Goal: Navigation & Orientation: Go to known website

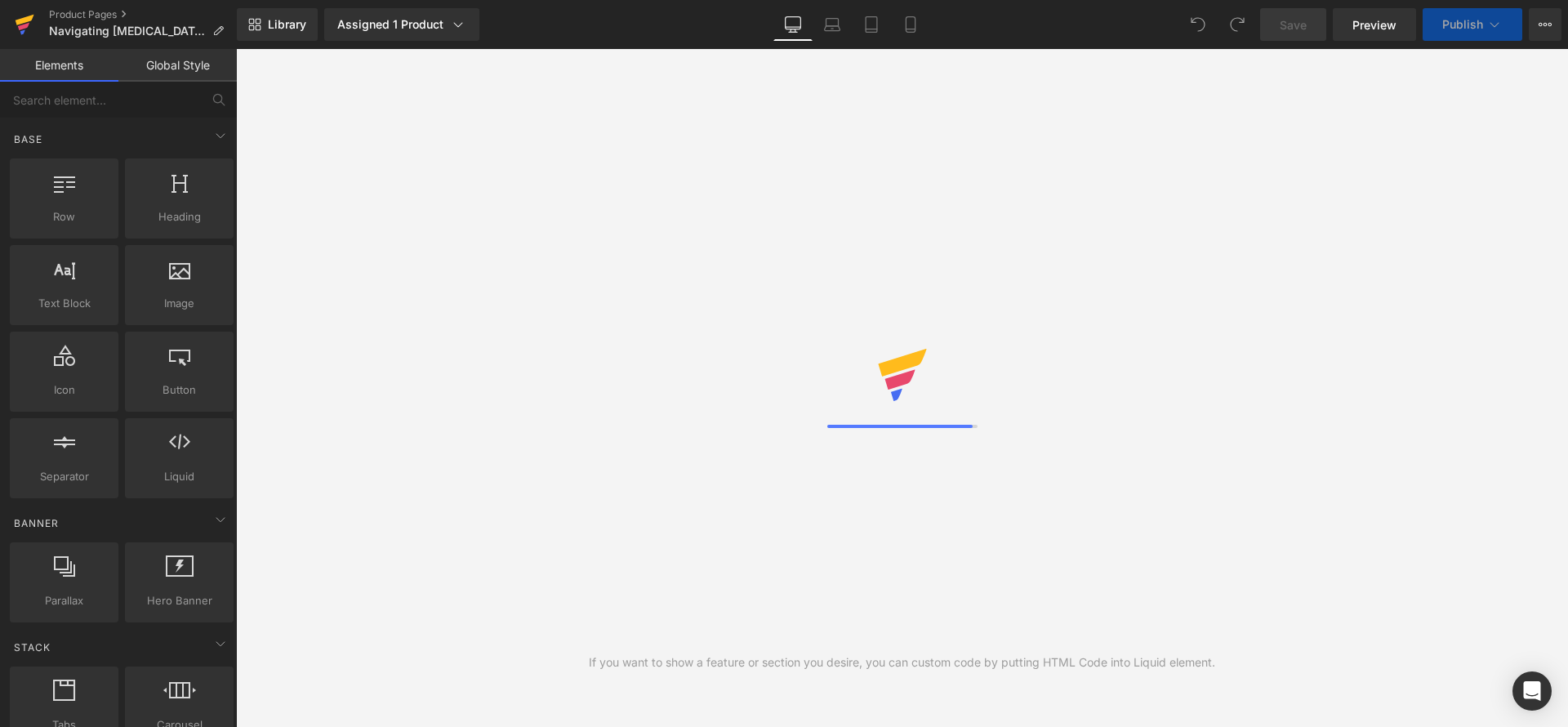
click at [24, 31] on icon at bounding box center [22, 31] width 5 height 5
click at [28, 29] on icon at bounding box center [24, 24] width 19 height 41
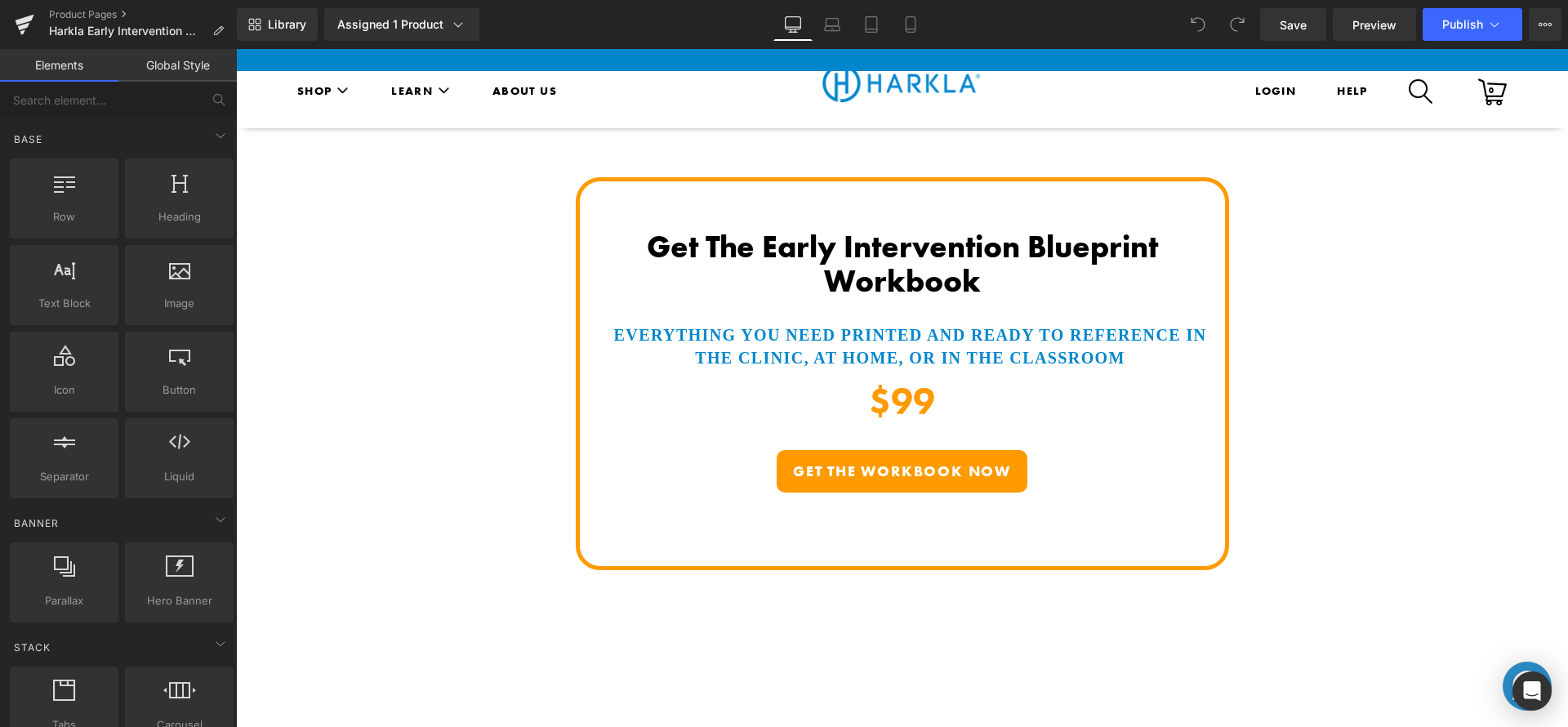
scroll to position [5951, 0]
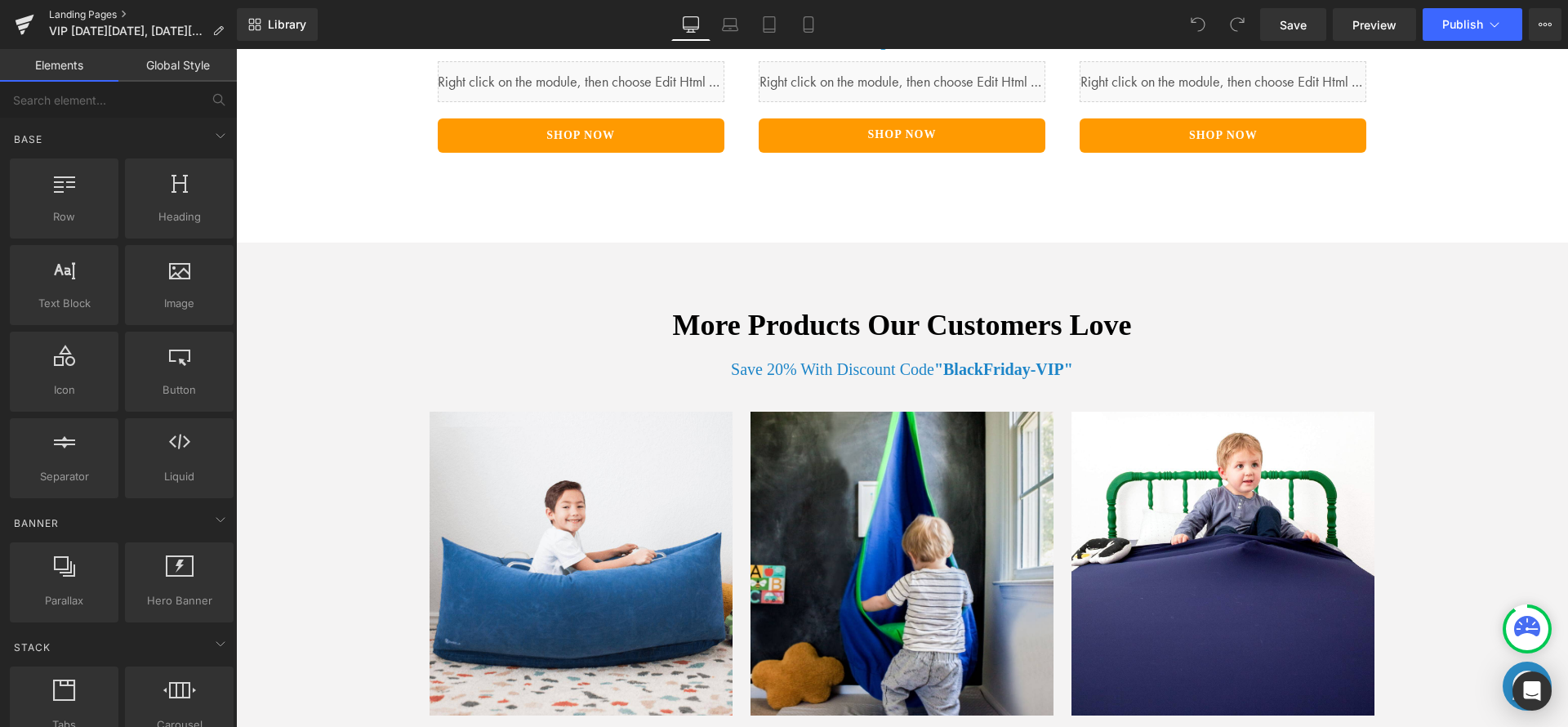
scroll to position [2092, 0]
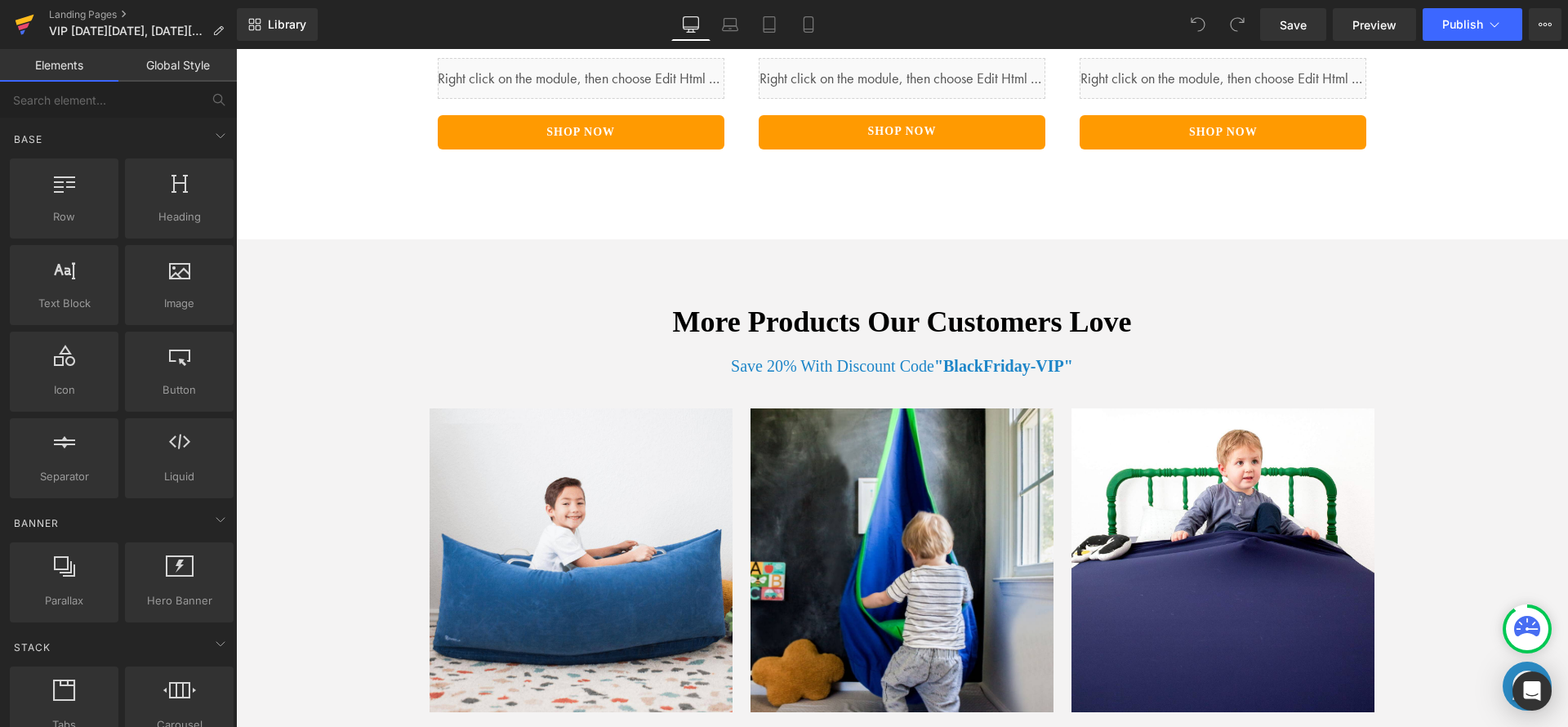
click at [18, 27] on icon at bounding box center [24, 24] width 19 height 41
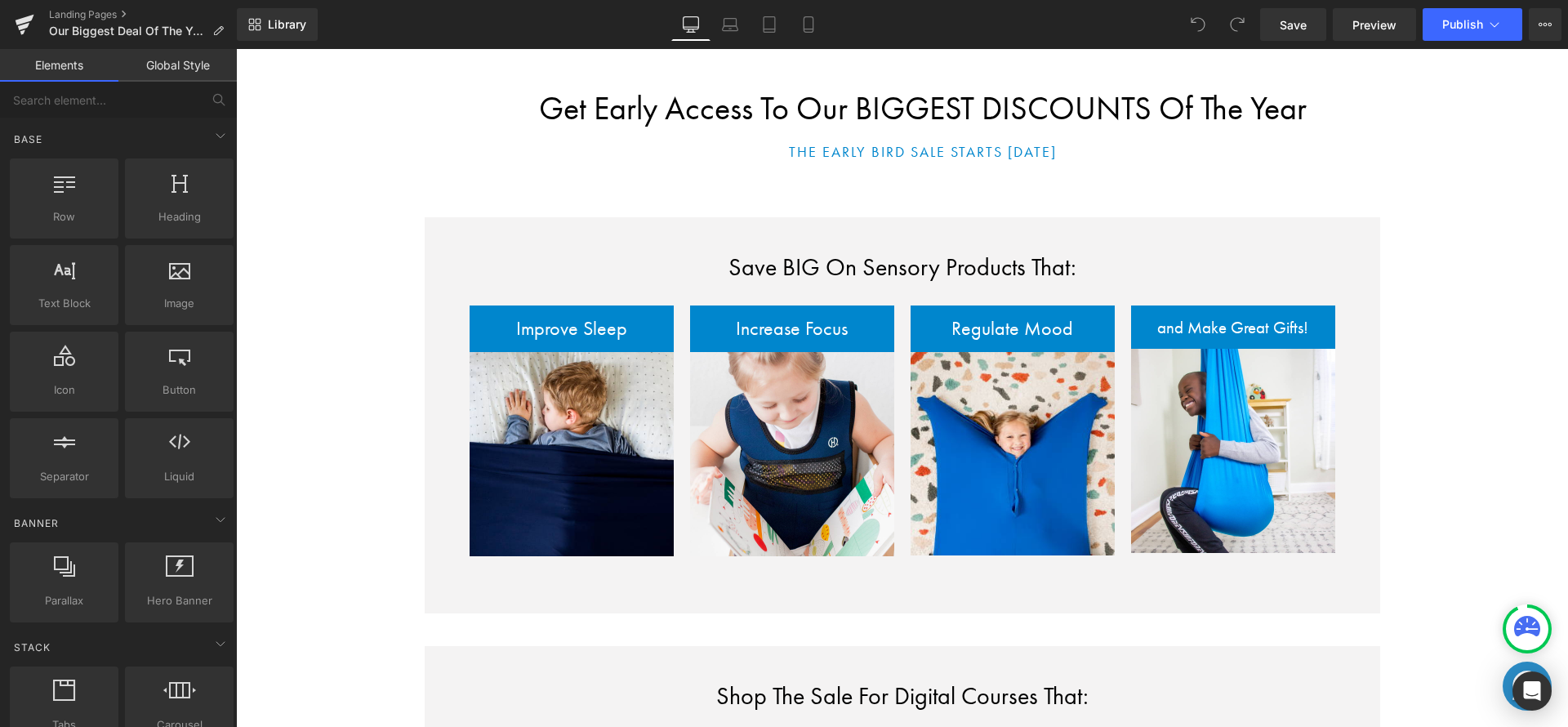
scroll to position [1659, 0]
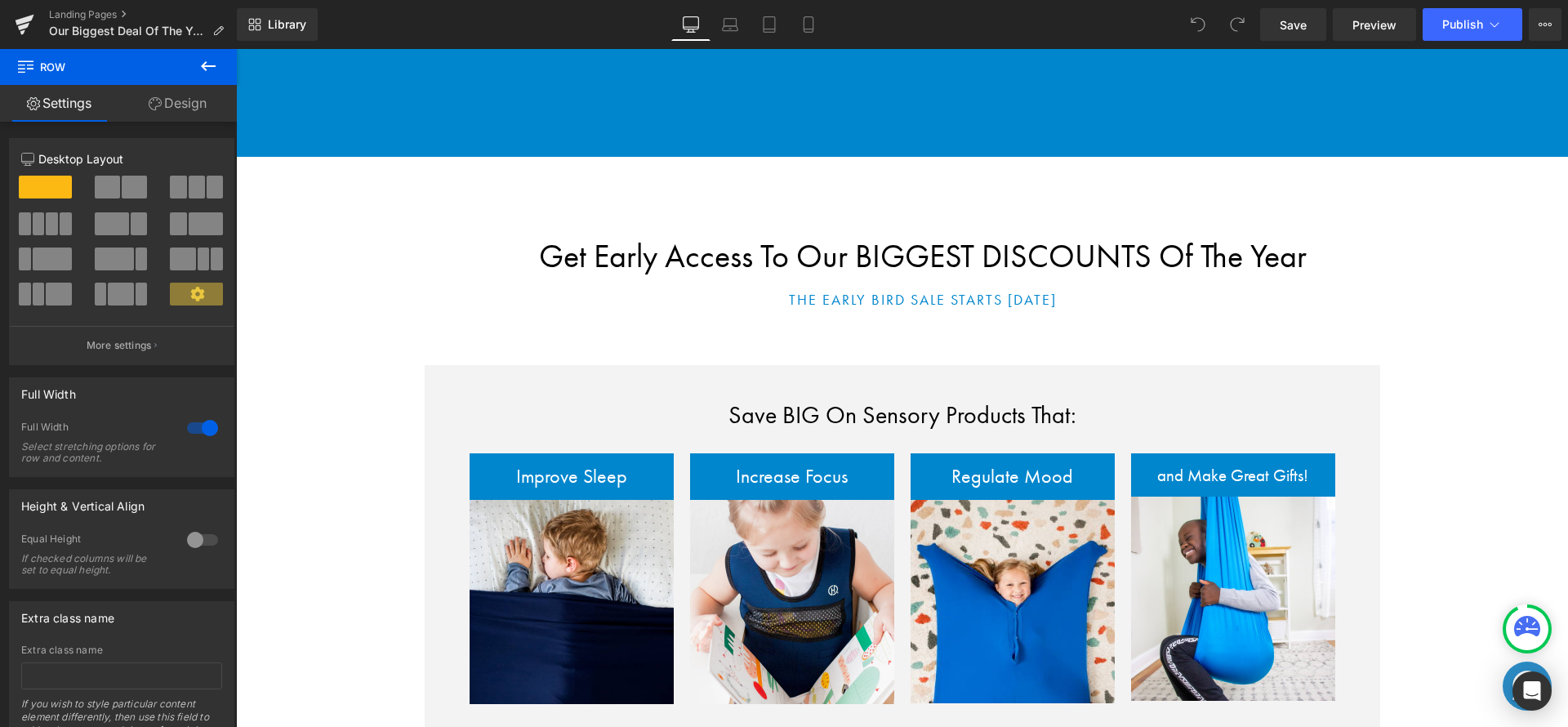
scroll to position [1147, 0]
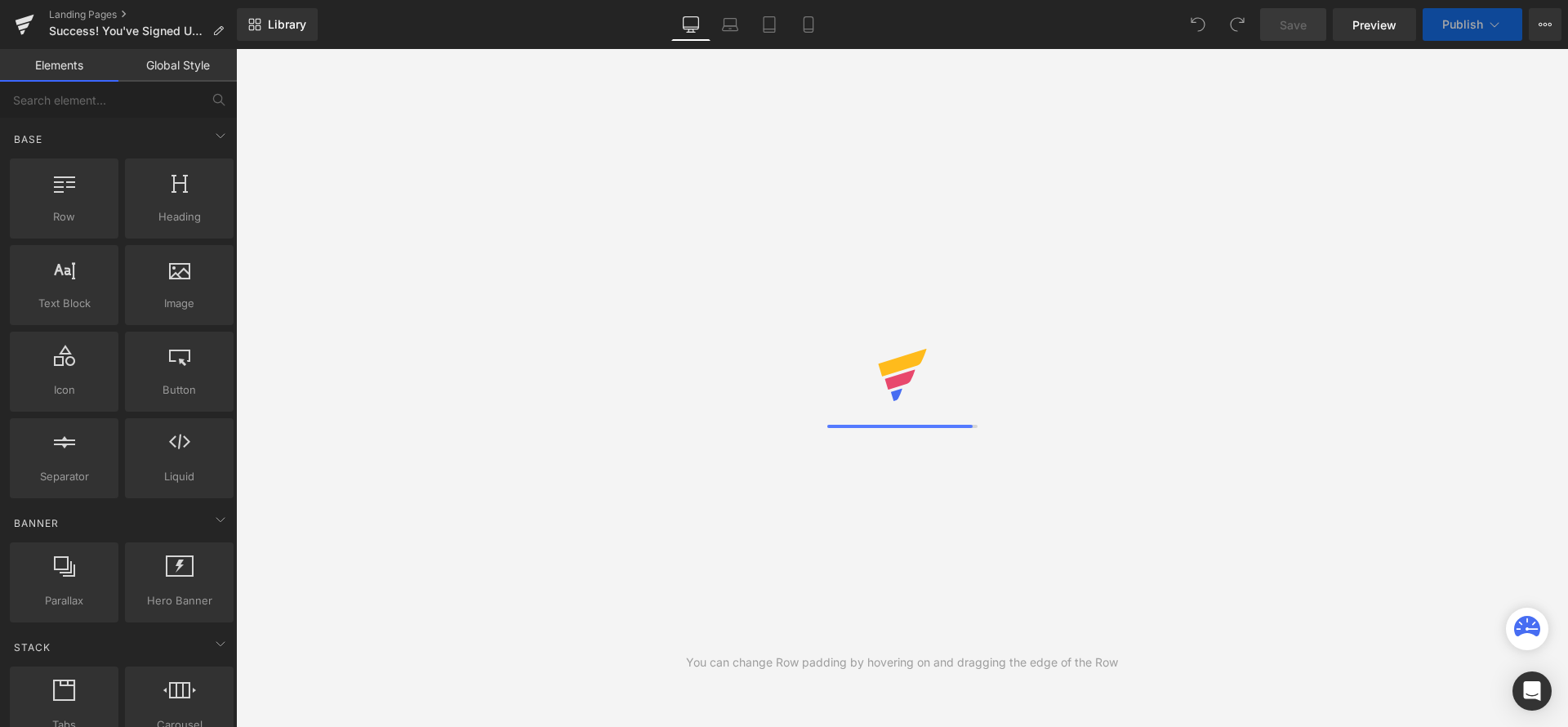
click at [986, 38] on div "Library Desktop Desktop Laptop Tablet Mobile Save Preview Publish Scheduled Vie…" at bounding box center [902, 24] width 1331 height 32
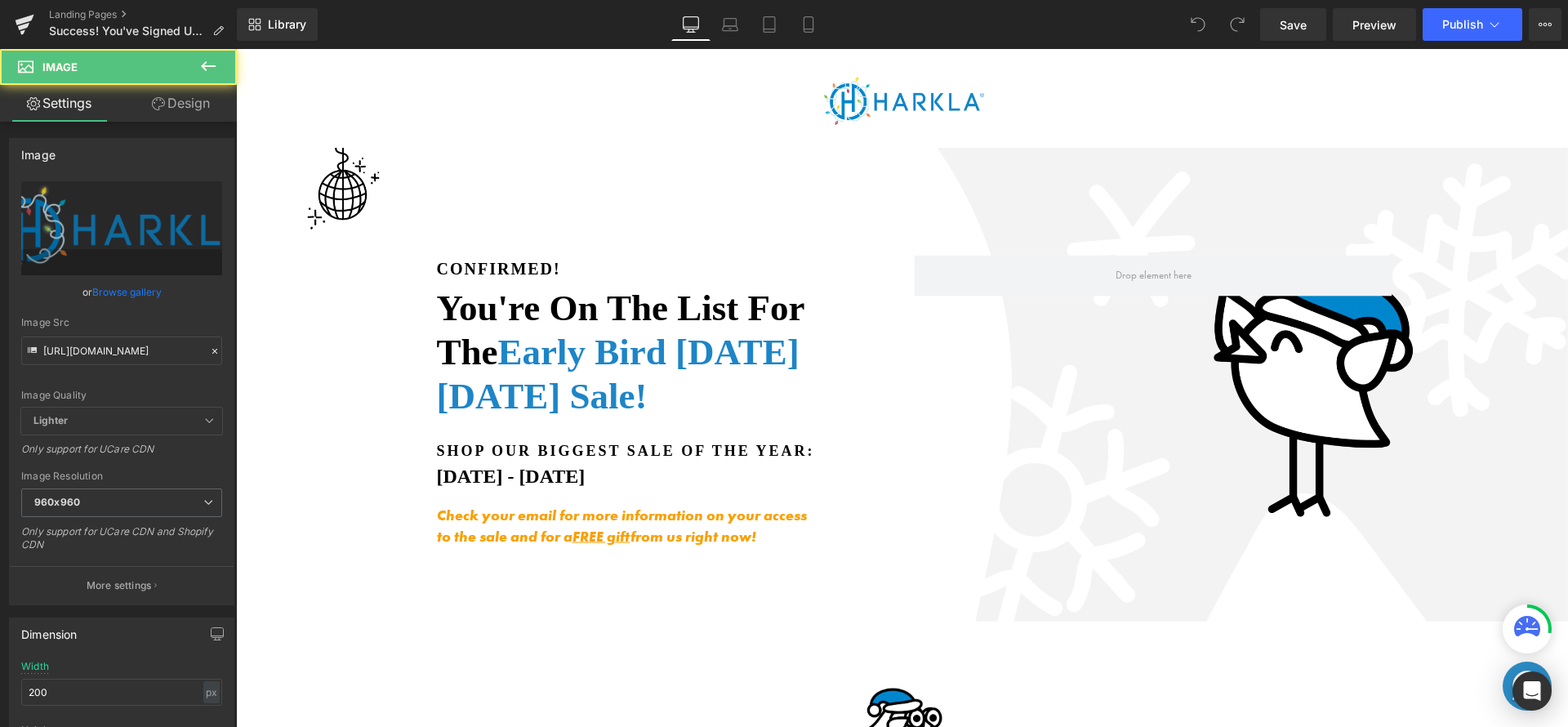
click at [1166, 103] on div at bounding box center [902, 101] width 980 height 55
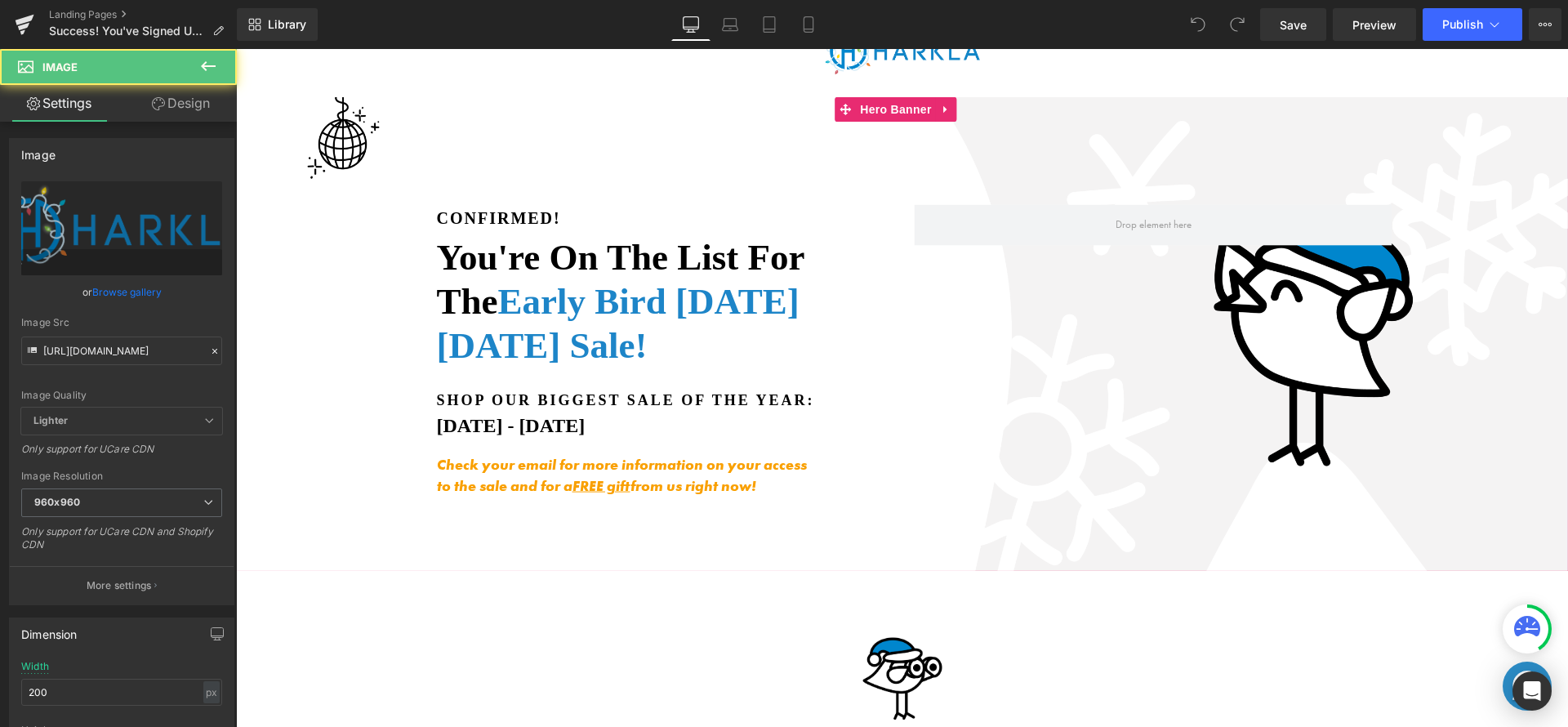
scroll to position [162, 0]
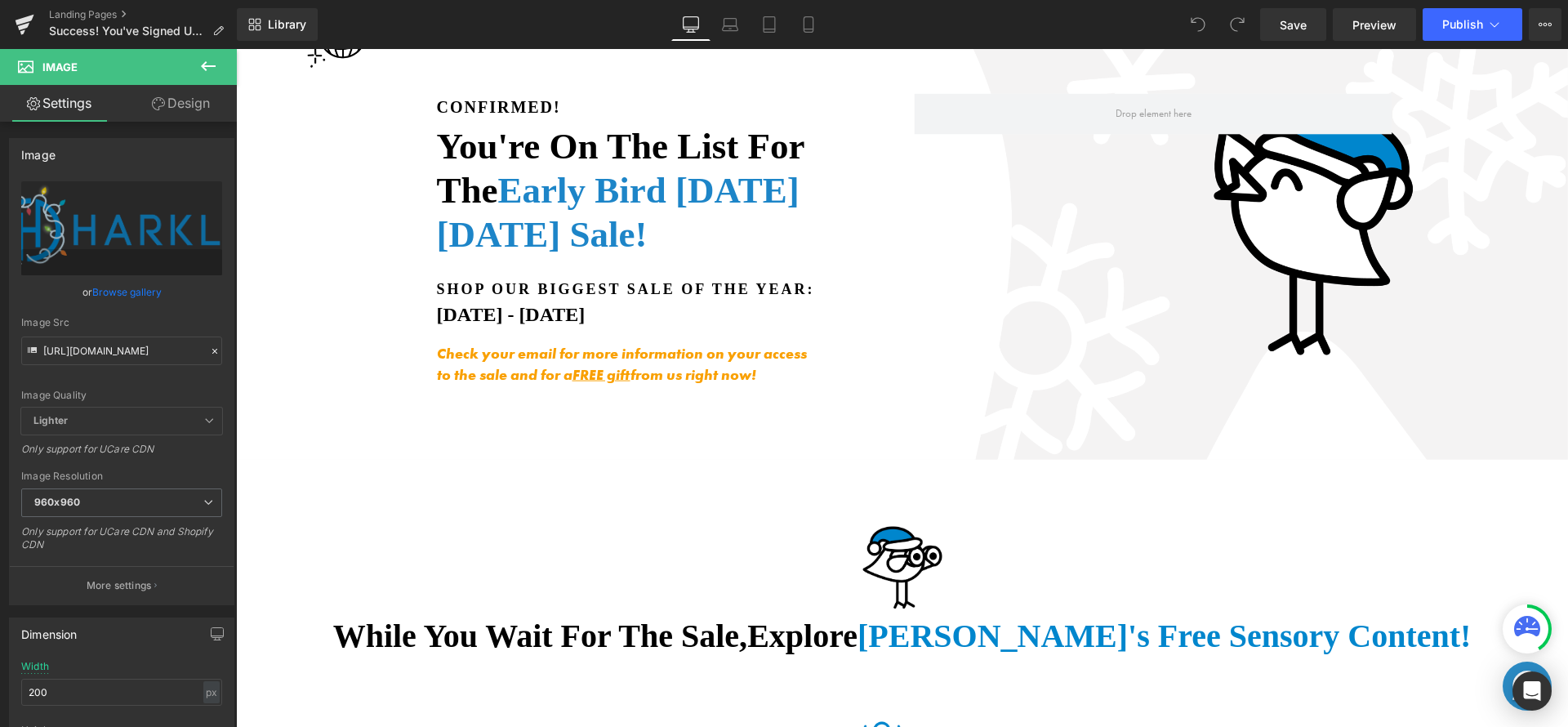
click at [913, 47] on div "Library Desktop Desktop Laptop Tablet Mobile Save Preview Publish Scheduled Vie…" at bounding box center [902, 24] width 1331 height 49
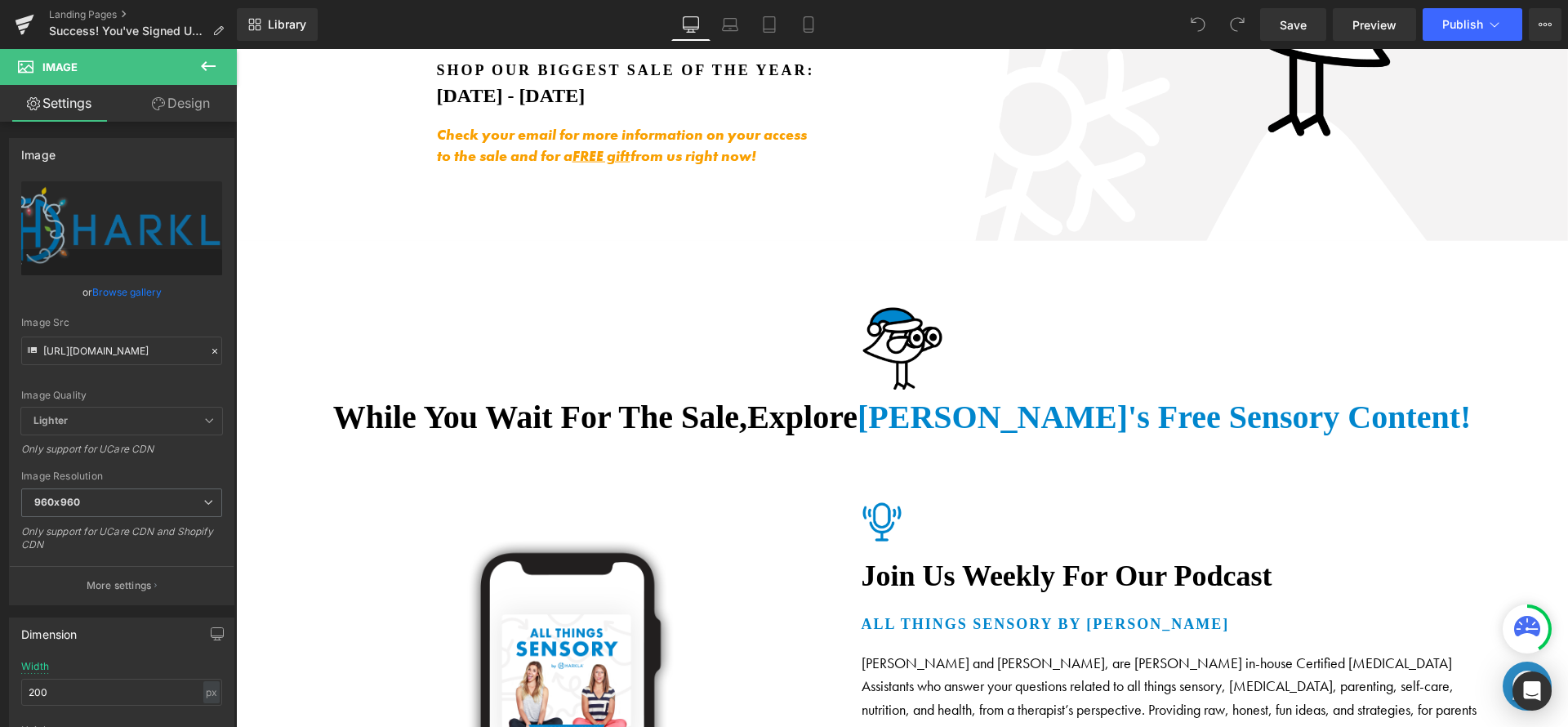
scroll to position [0, 0]
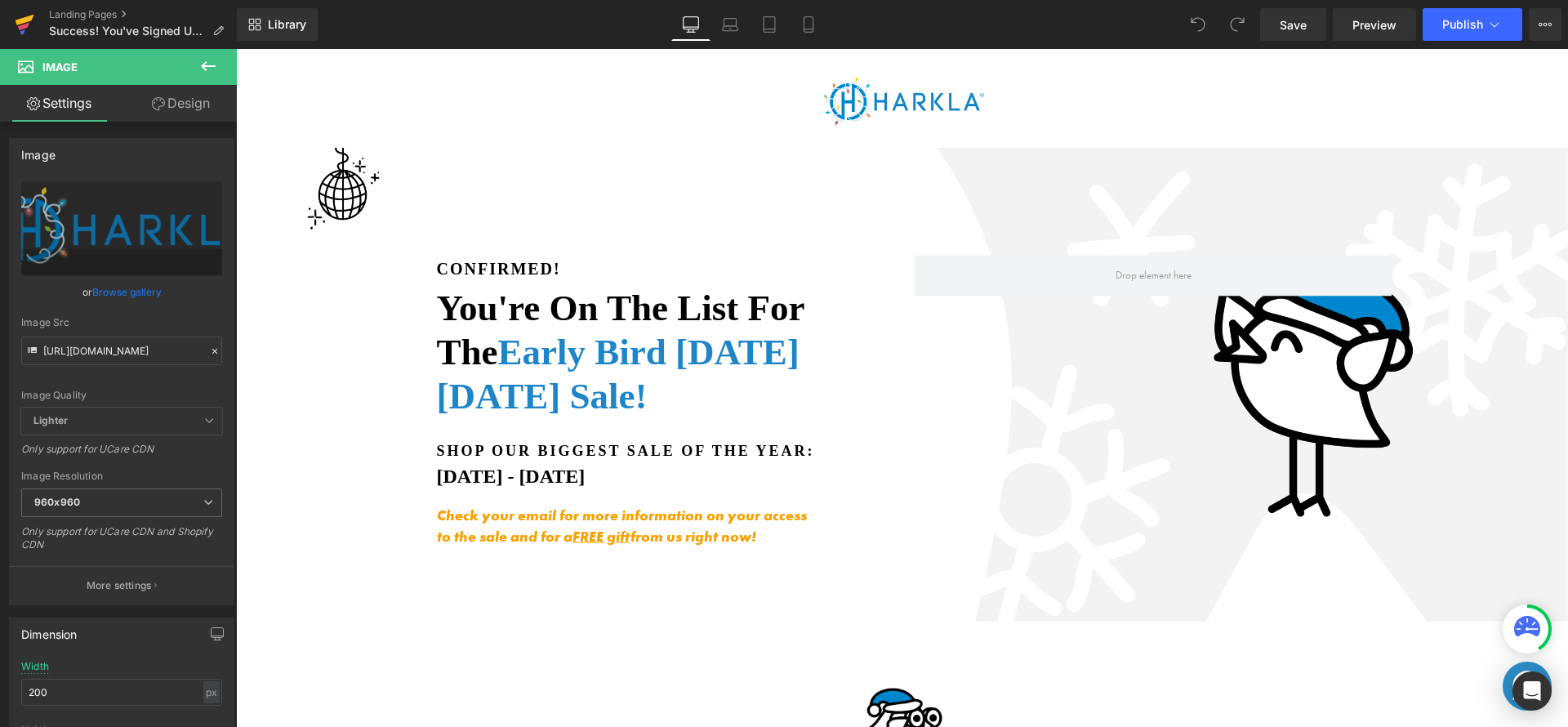
click at [25, 31] on icon at bounding box center [24, 24] width 19 height 41
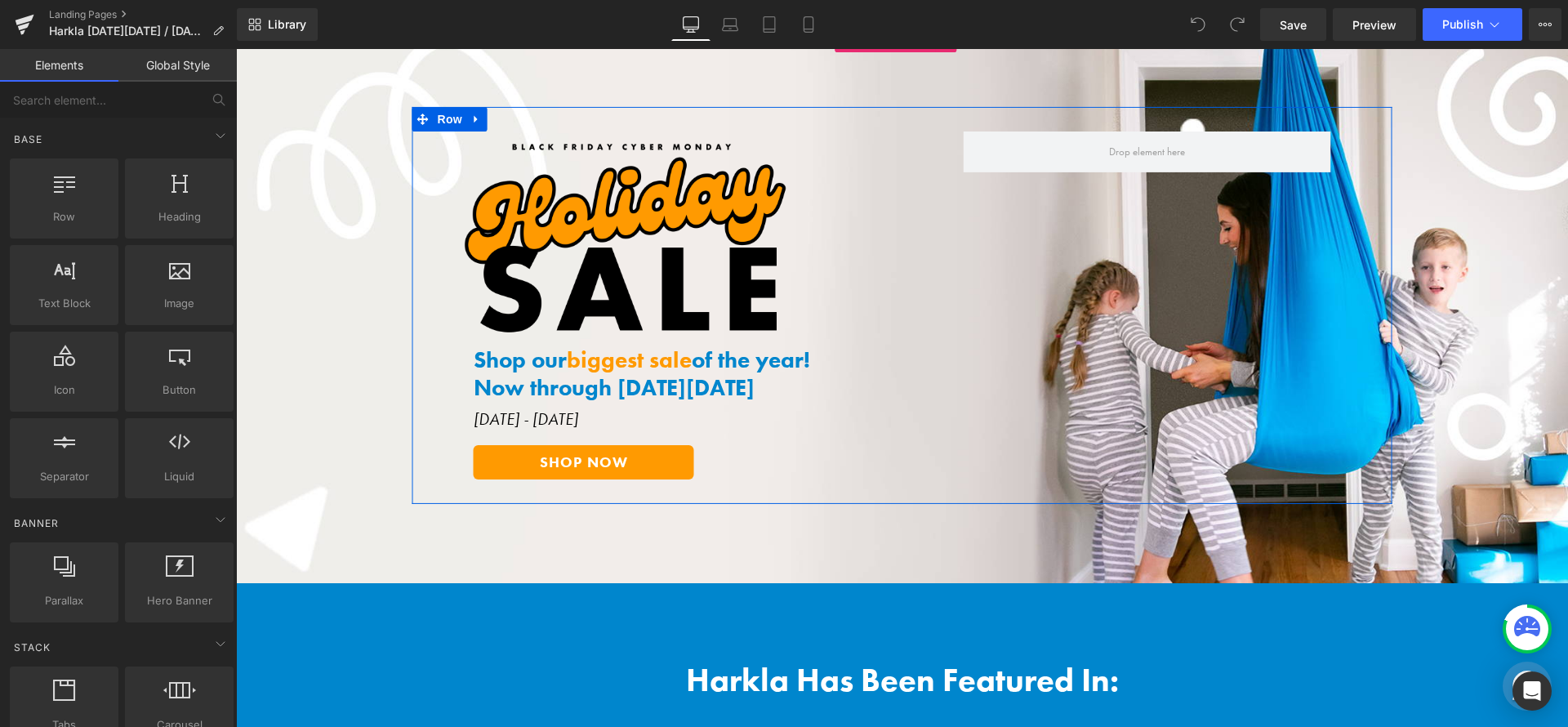
scroll to position [138, 0]
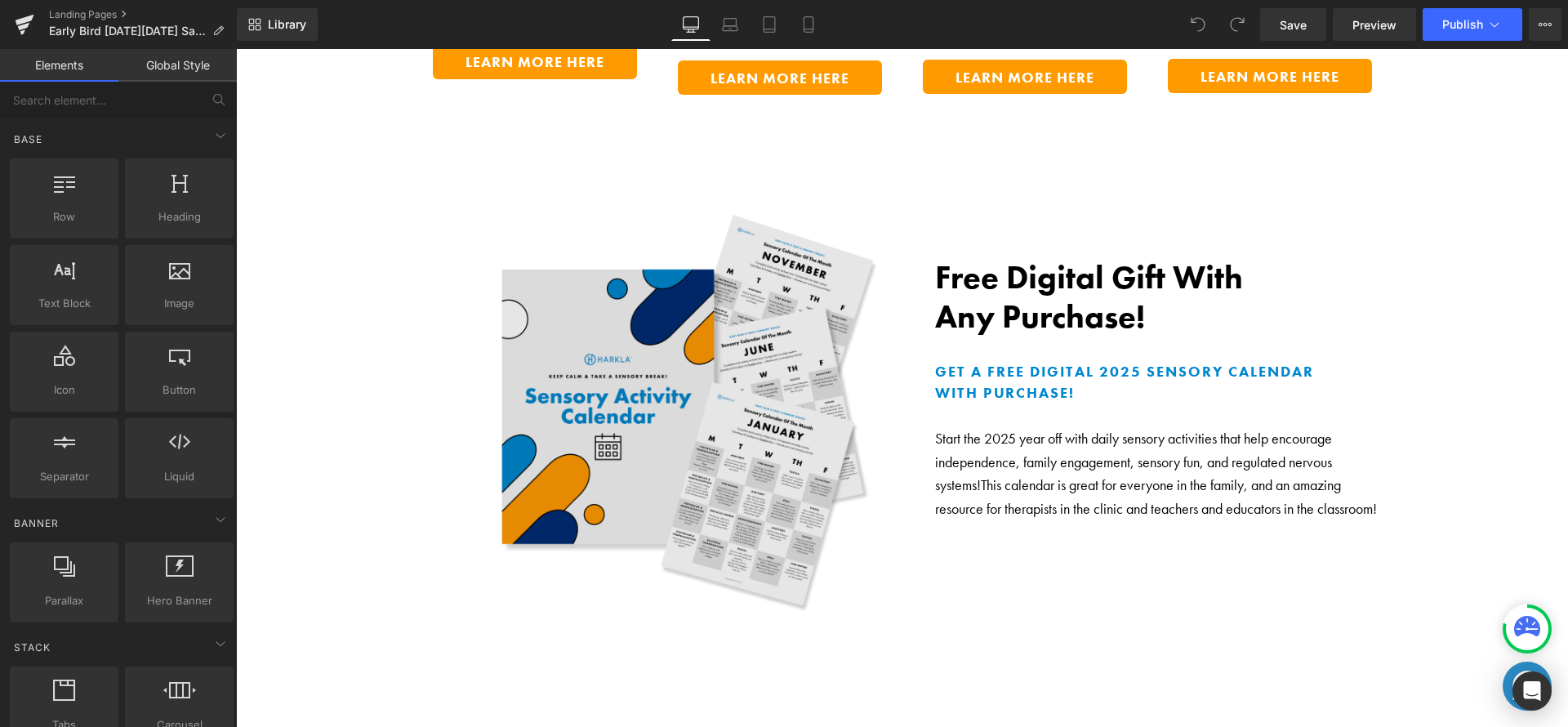
scroll to position [4677, 0]
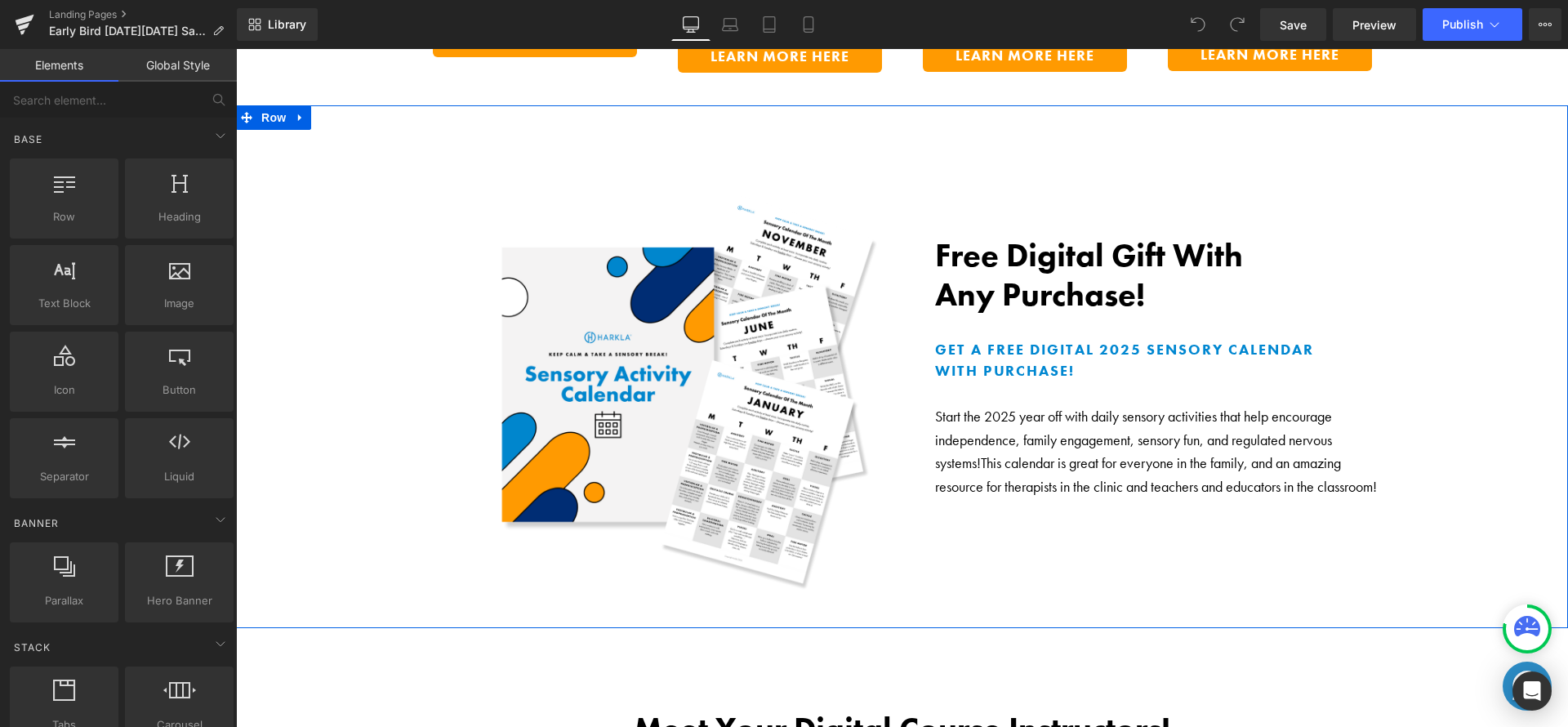
click at [1427, 198] on div "Image Free Digital Gift With Any Purchase! Heading Get a Free Digital 2025 Sens…" at bounding box center [902, 395] width 1202 height 417
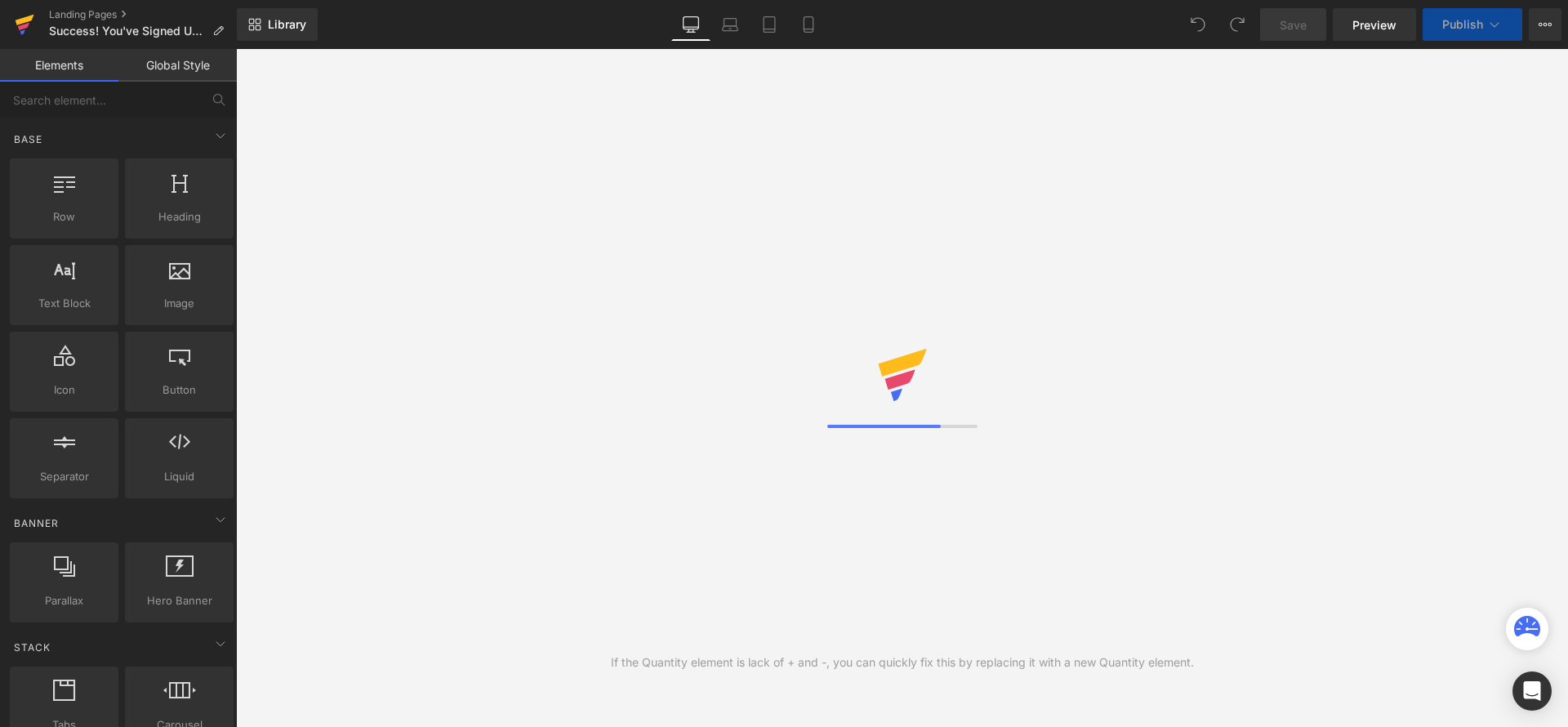
click at [7, 20] on link at bounding box center [24, 24] width 49 height 49
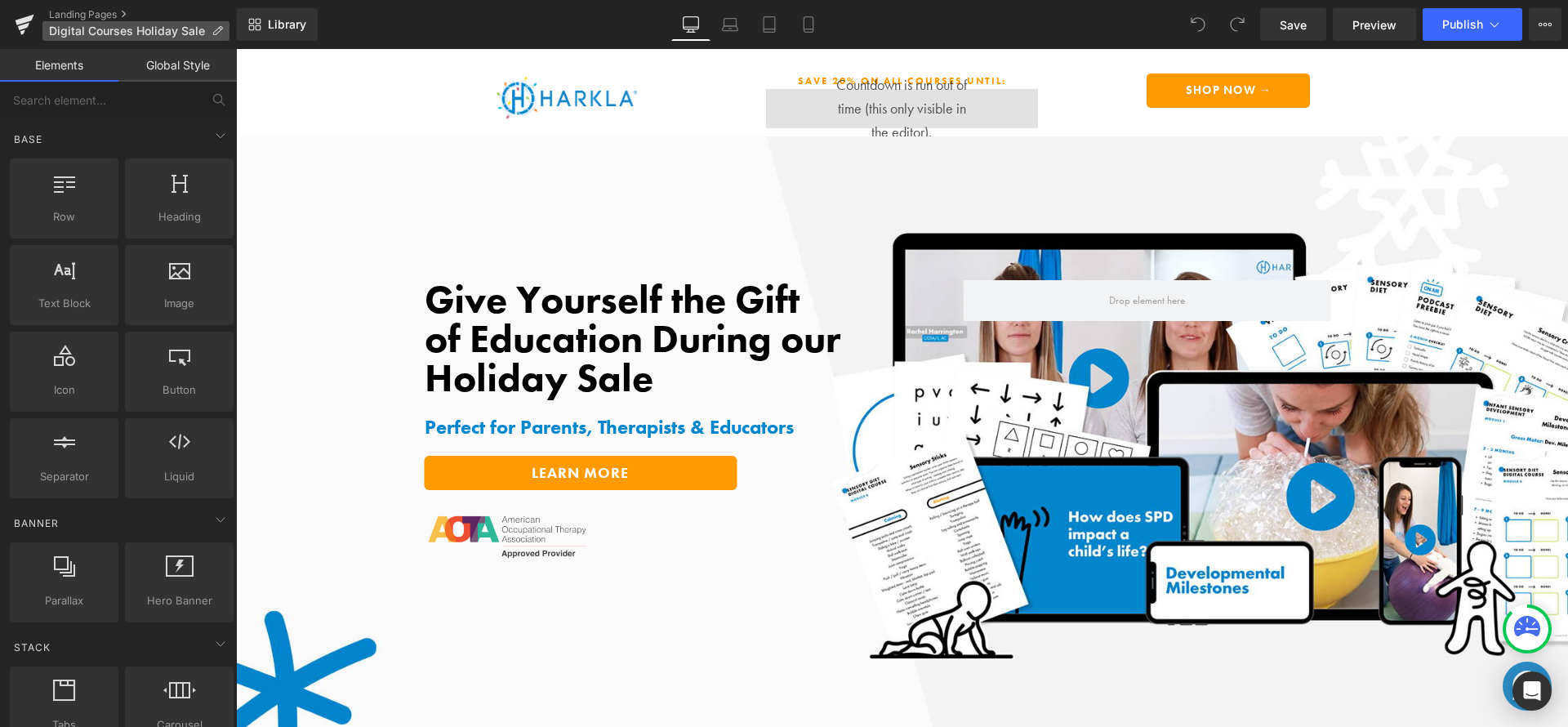
click at [99, 32] on span "Digital Courses Holiday Sale" at bounding box center [127, 31] width 156 height 13
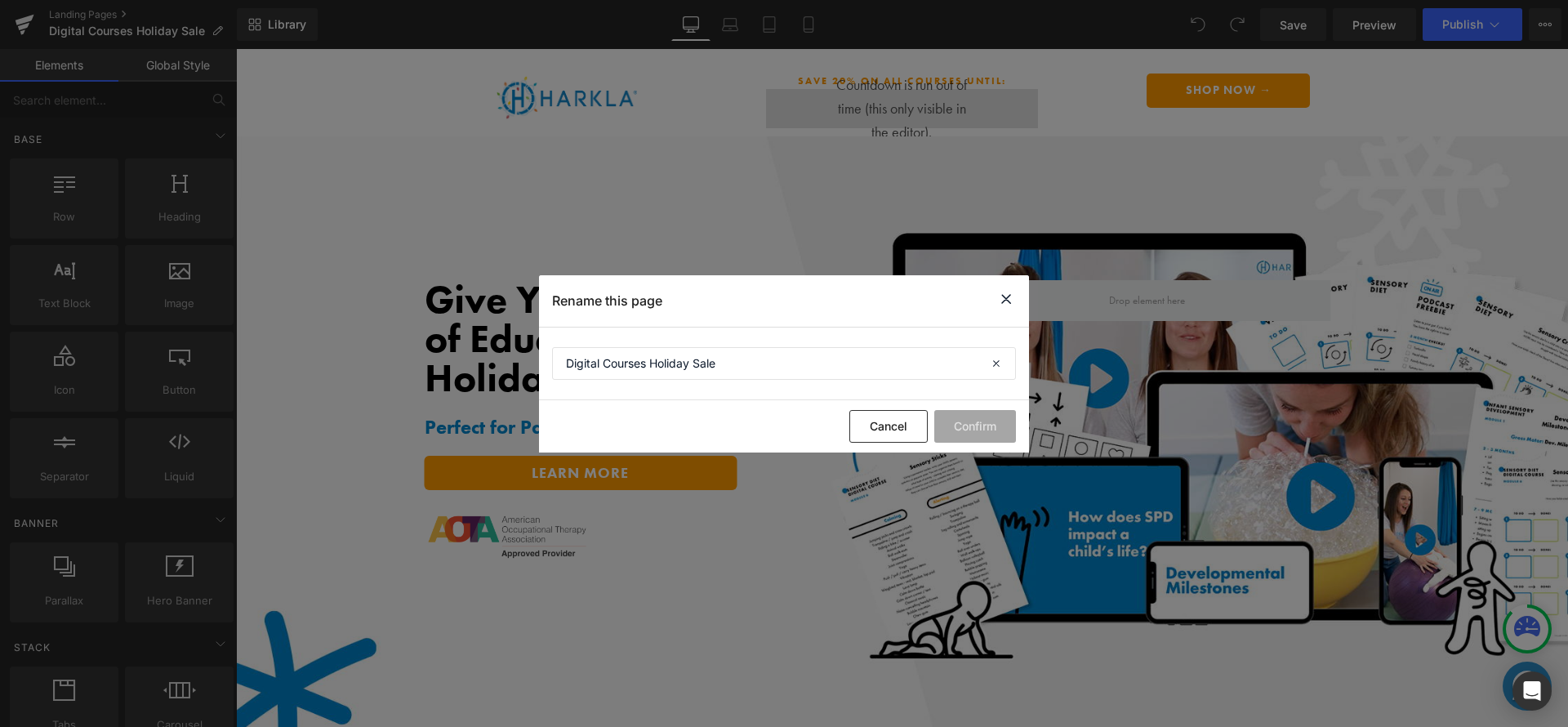
click at [1015, 304] on icon at bounding box center [1006, 300] width 19 height 20
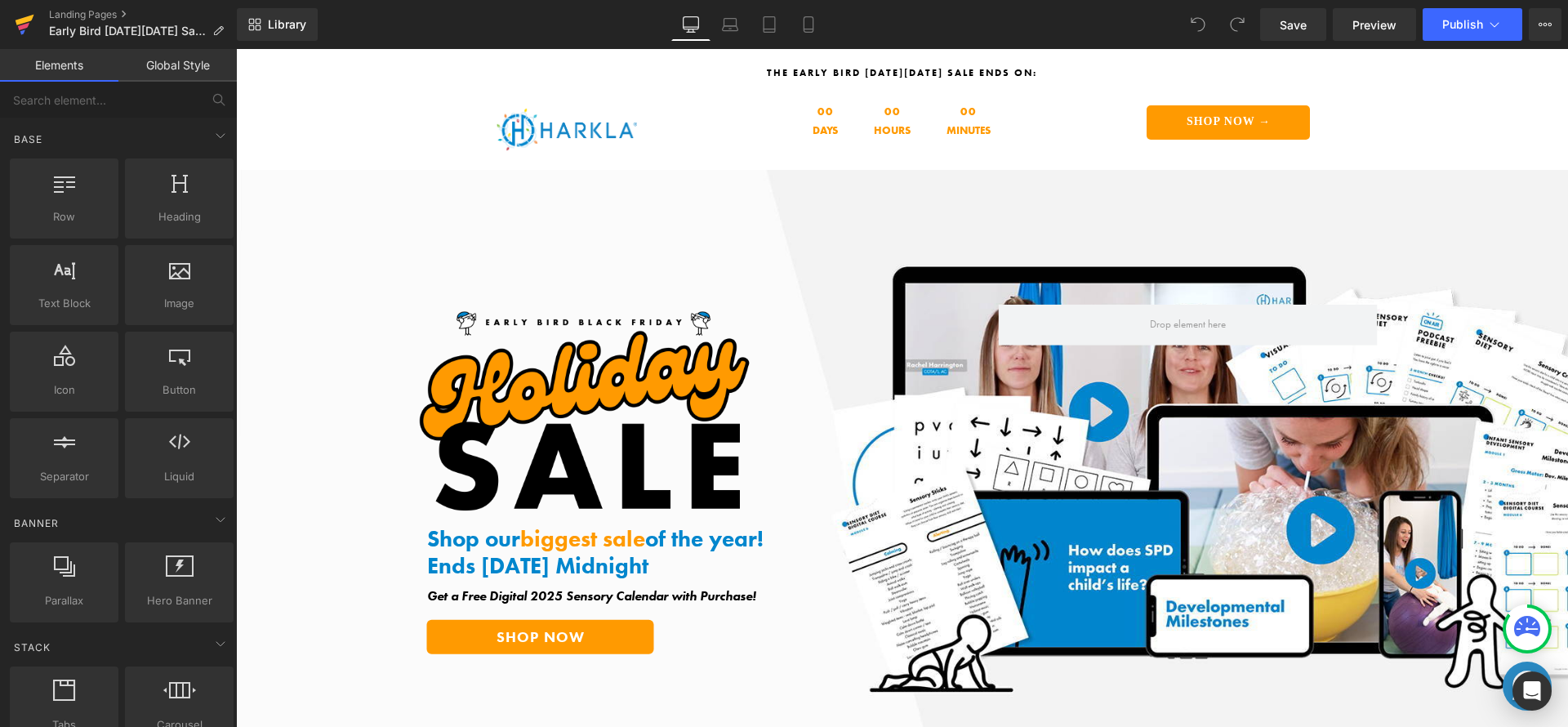
click at [21, 21] on icon at bounding box center [25, 19] width 18 height 10
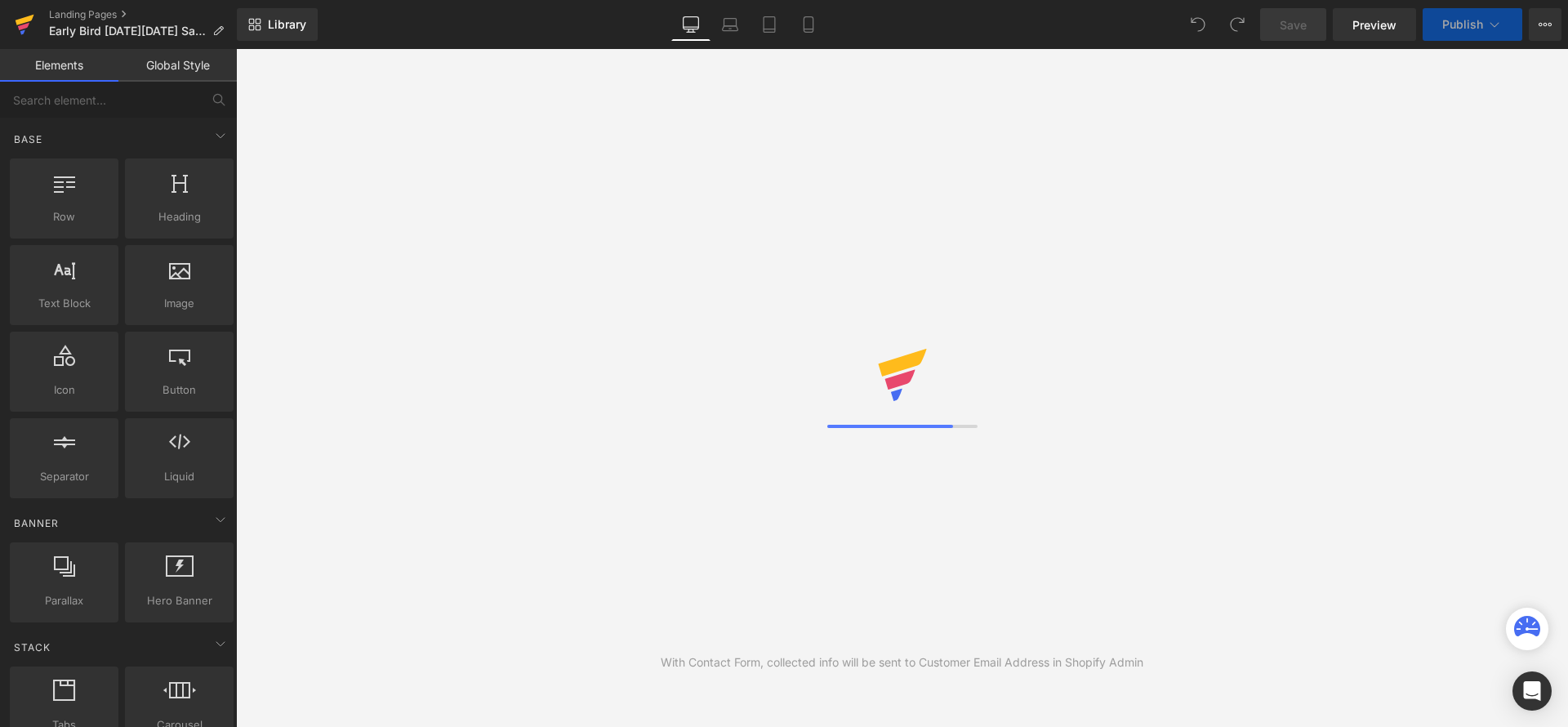
click at [26, 21] on icon at bounding box center [25, 19] width 18 height 10
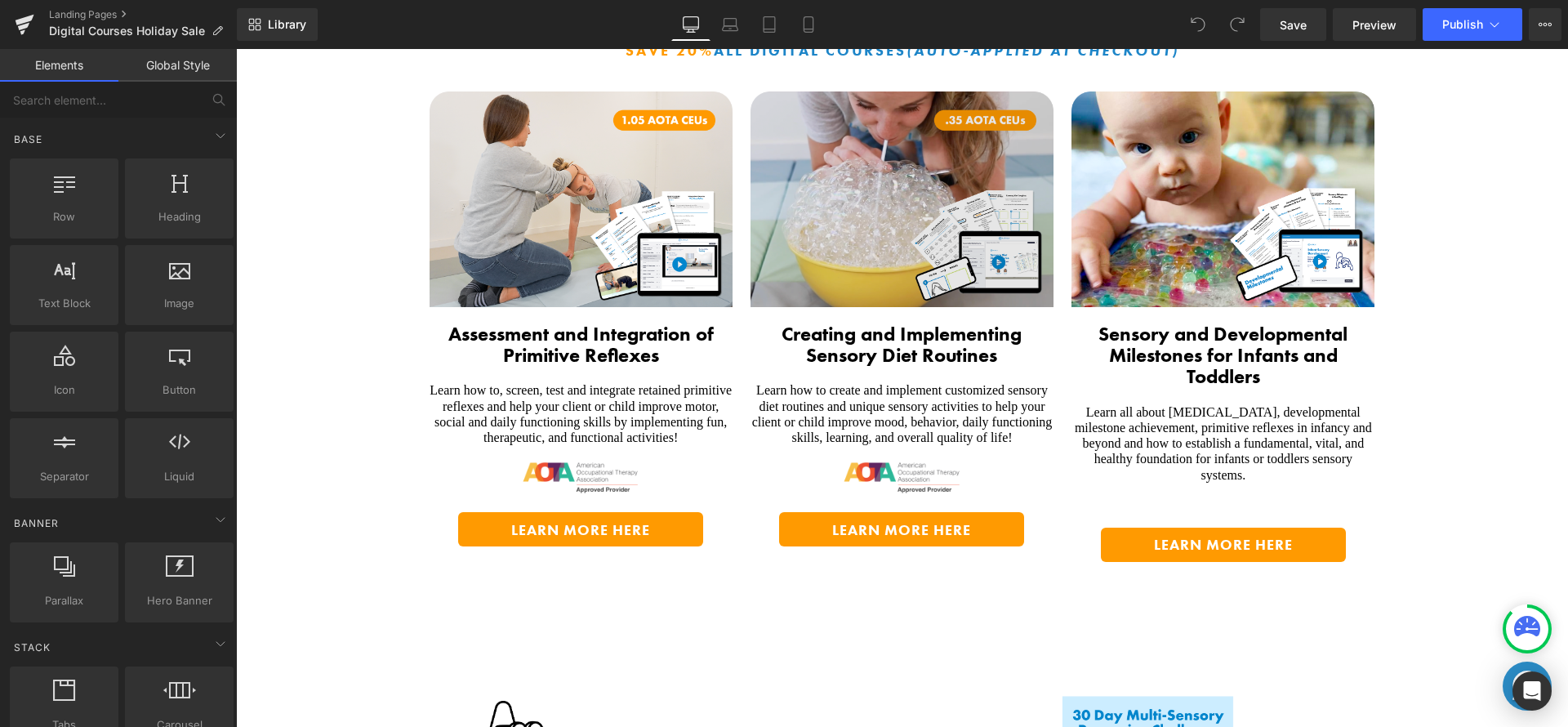
scroll to position [1867, 0]
